Goal: Find specific page/section: Find specific page/section

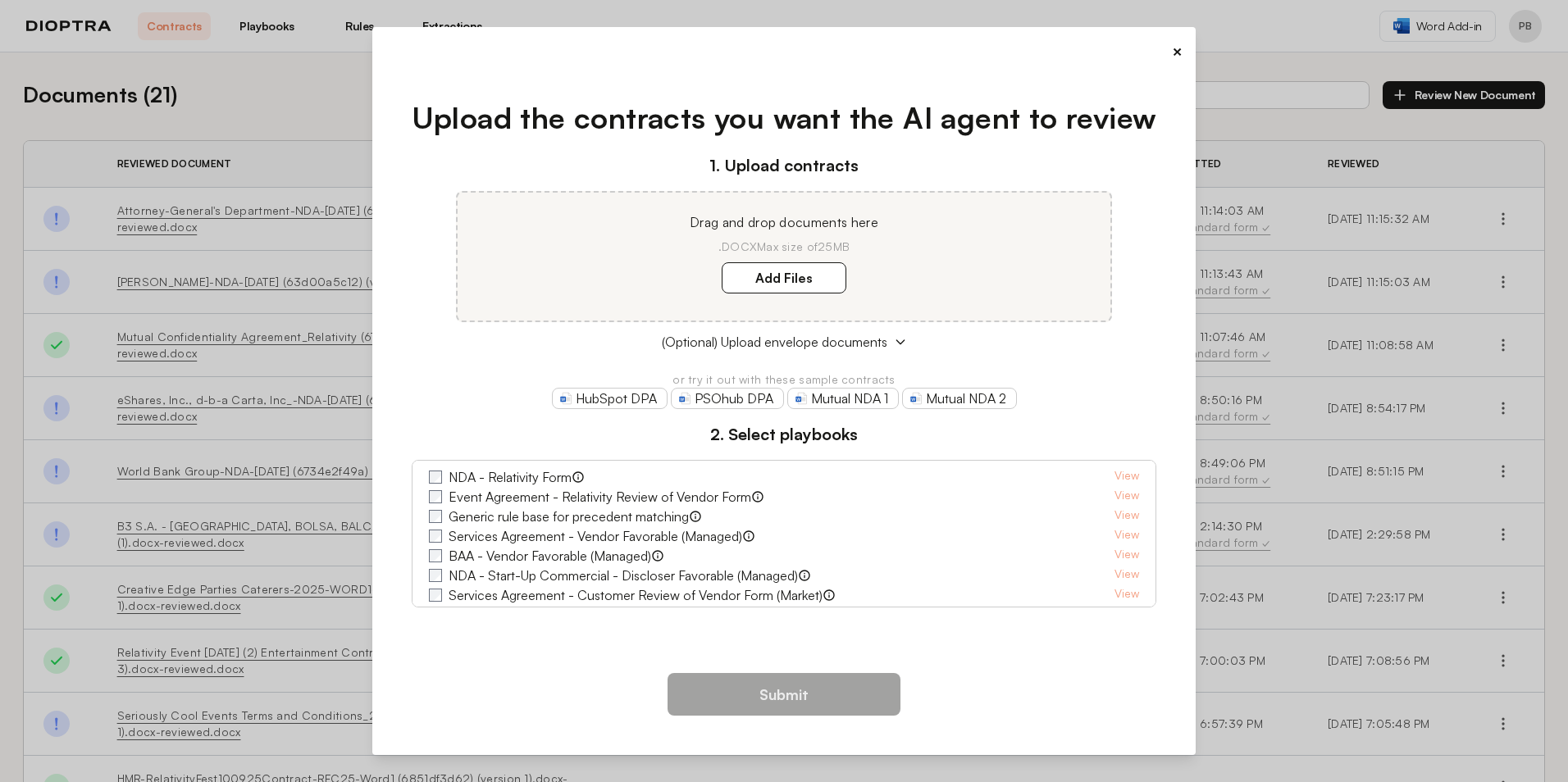
click at [1071, 707] on div "Submit" at bounding box center [784, 701] width 798 height 82
click at [1169, 55] on div "×" at bounding box center [784, 51] width 798 height 23
click at [1176, 51] on button "×" at bounding box center [1177, 51] width 11 height 23
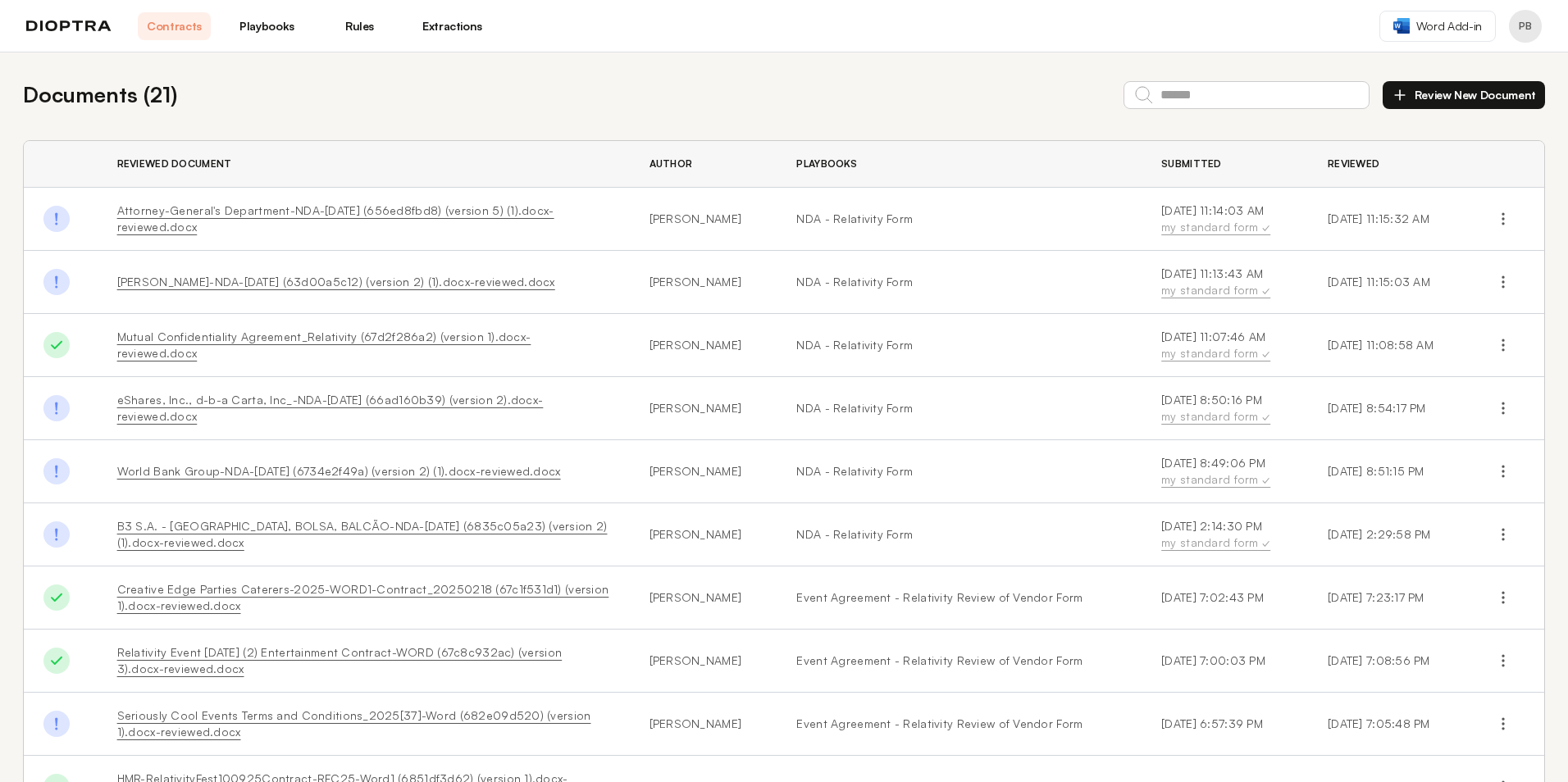
click at [287, 16] on link "Playbooks" at bounding box center [267, 26] width 73 height 27
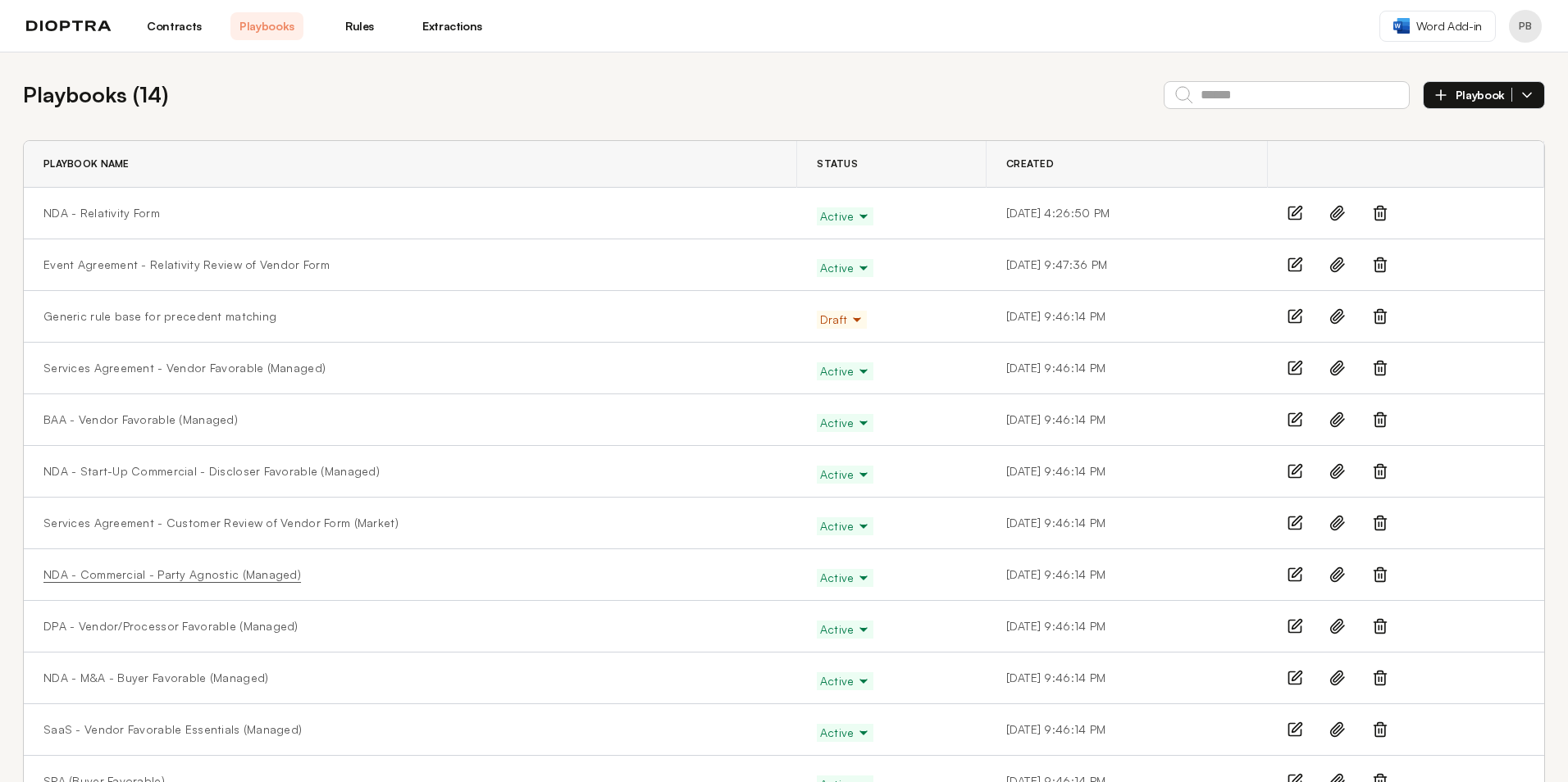
click at [222, 569] on link "NDA - Commercial - Party Agnostic (Managed)" at bounding box center [172, 575] width 258 height 17
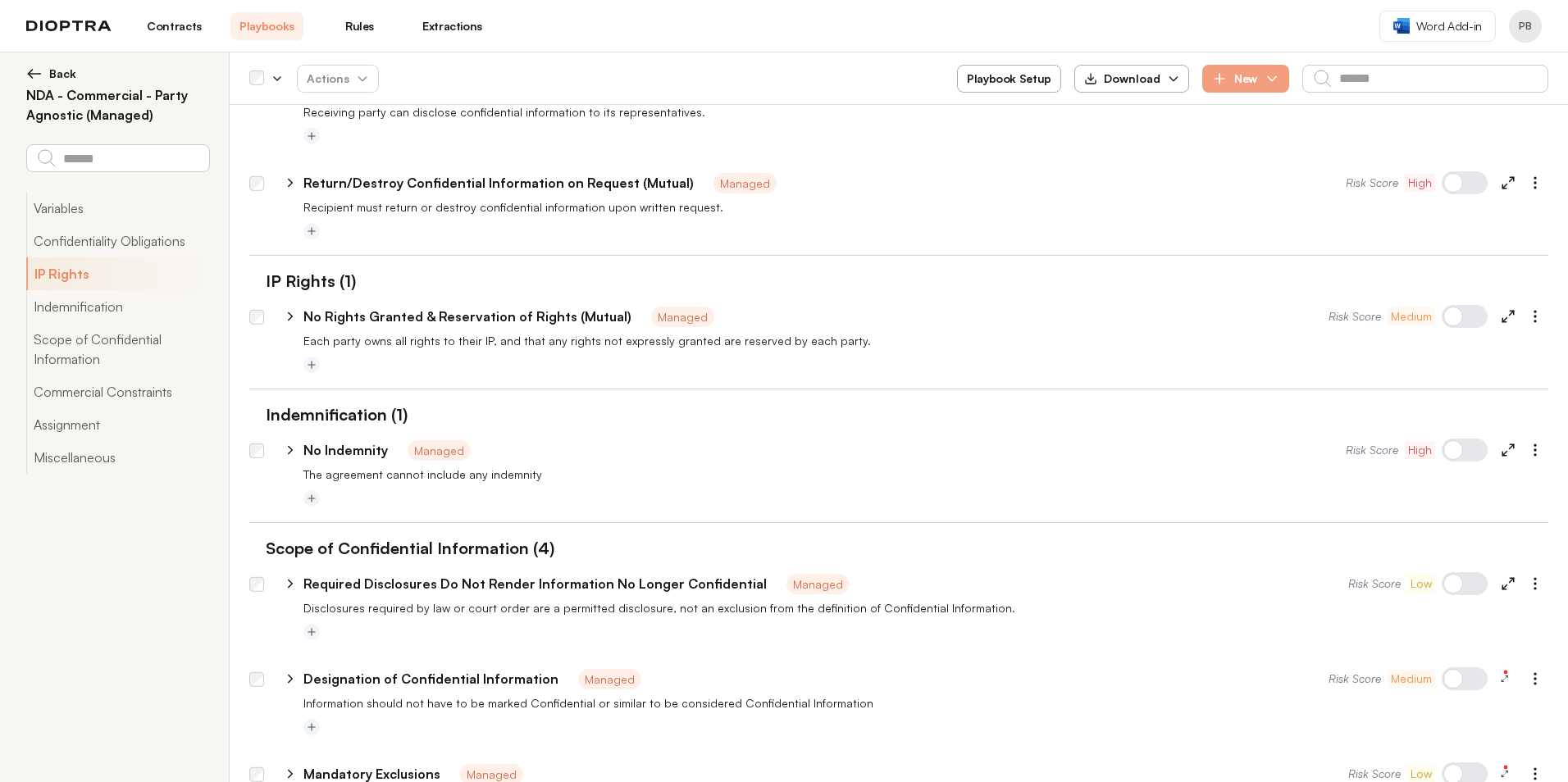
scroll to position [255, 0]
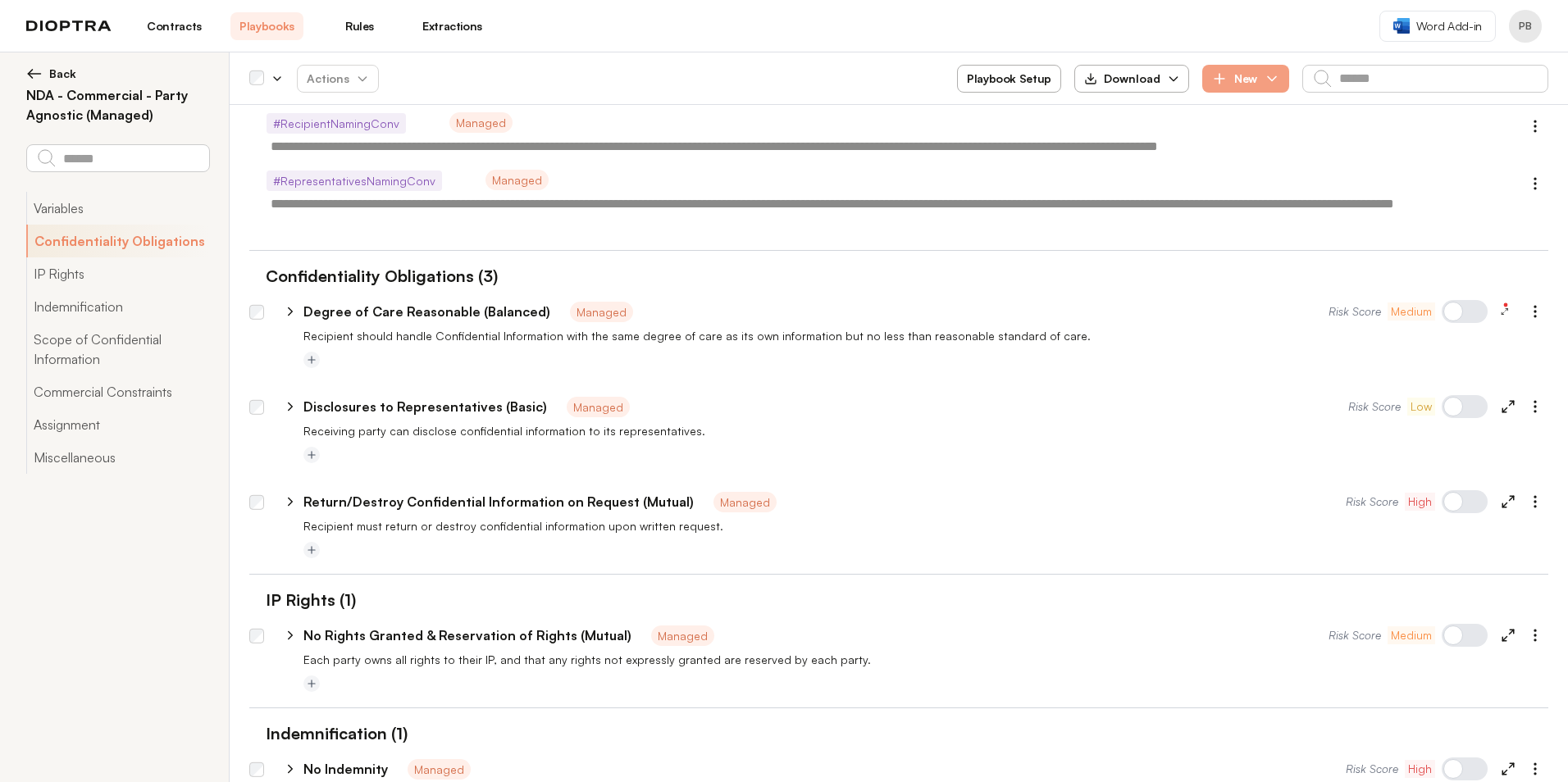
type textarea "*"
